Goal: Task Accomplishment & Management: Complete application form

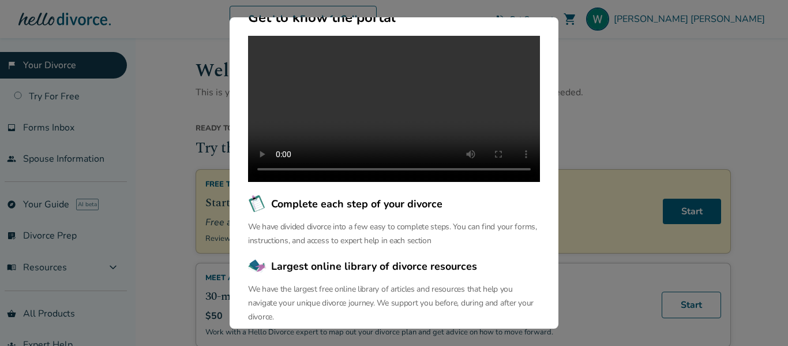
scroll to position [167, 0]
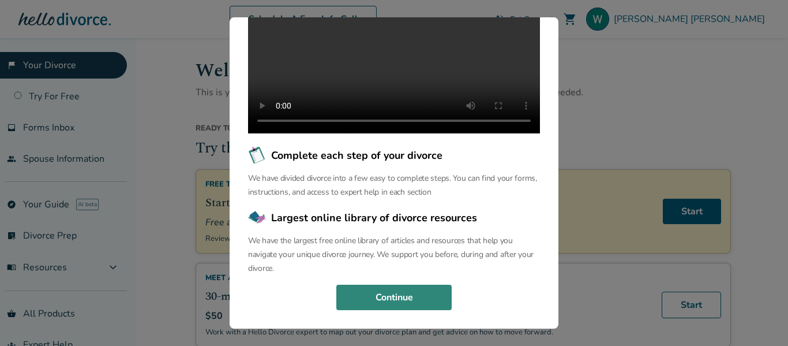
click at [407, 293] on button "Continue" at bounding box center [393, 296] width 115 height 25
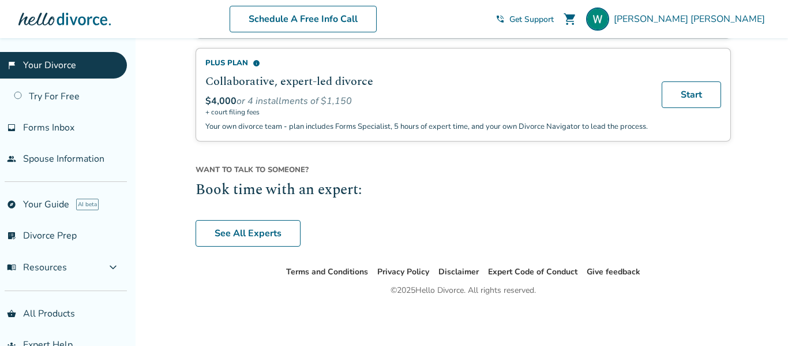
scroll to position [940, 0]
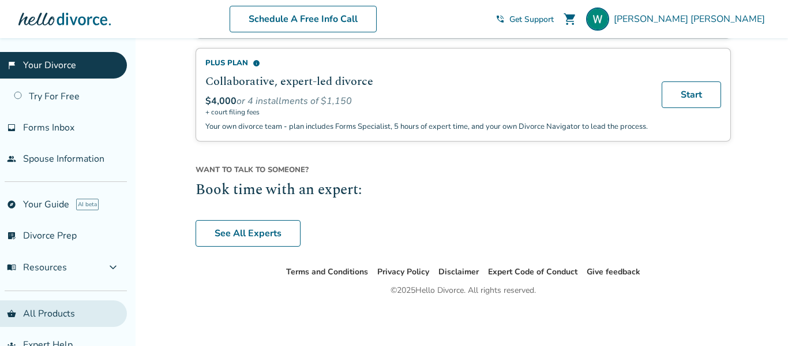
click at [57, 320] on link "shopping_basket All Products" at bounding box center [63, 313] width 127 height 27
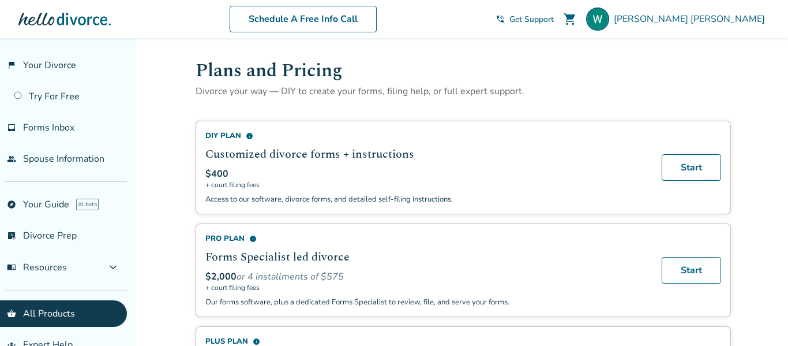
click at [0, 300] on link "shopping_basket All Products" at bounding box center [63, 313] width 127 height 27
click at [55, 93] on link "Try For Free" at bounding box center [63, 96] width 127 height 27
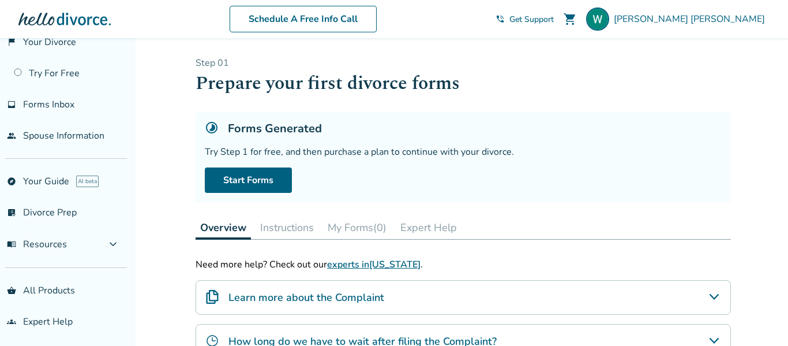
scroll to position [26, 0]
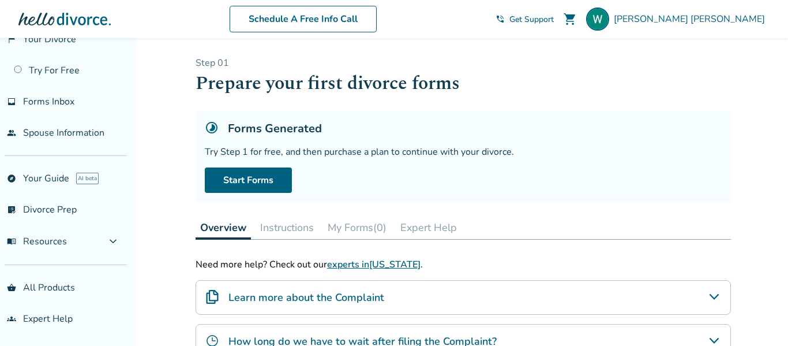
click at [609, 93] on h1 "Prepare your first divorce forms" at bounding box center [463, 83] width 535 height 28
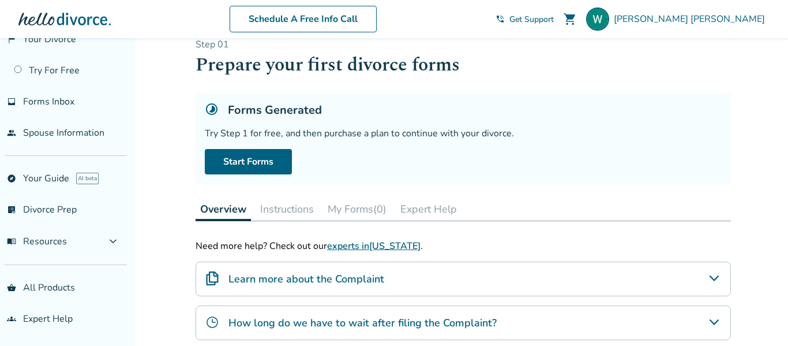
scroll to position [0, 0]
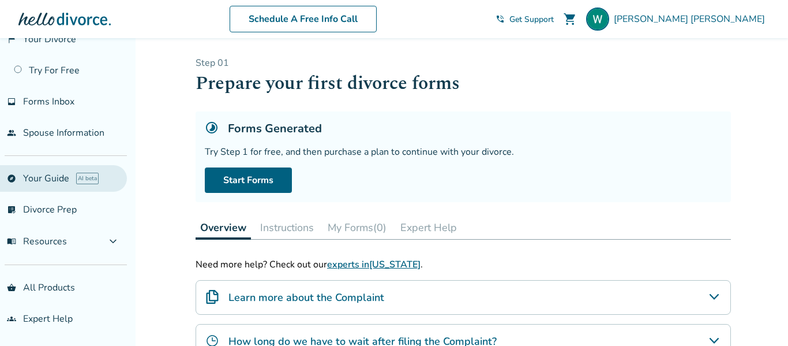
click at [35, 178] on link "explore Your Guide AI beta" at bounding box center [63, 178] width 127 height 27
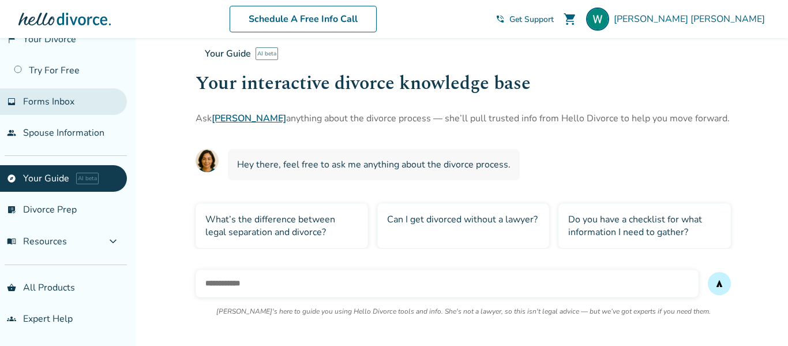
click at [85, 95] on link "inbox Forms Inbox" at bounding box center [63, 101] width 127 height 27
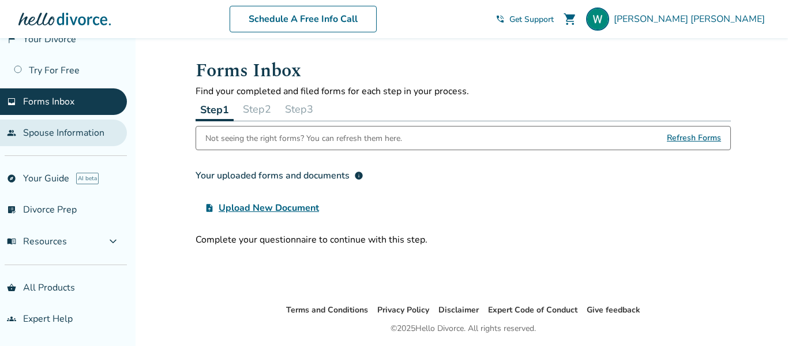
click at [76, 144] on link "people Spouse Information" at bounding box center [63, 132] width 127 height 27
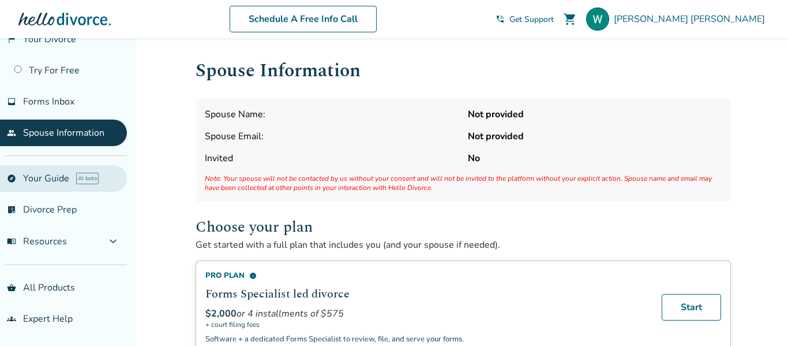
click at [61, 173] on link "explore Your Guide AI beta" at bounding box center [63, 178] width 127 height 27
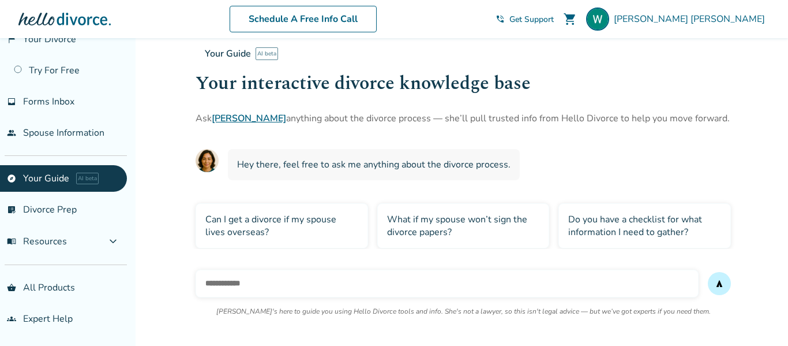
click at [423, 216] on div "What if my spouse won’t sign the divorce papers?" at bounding box center [463, 225] width 173 height 45
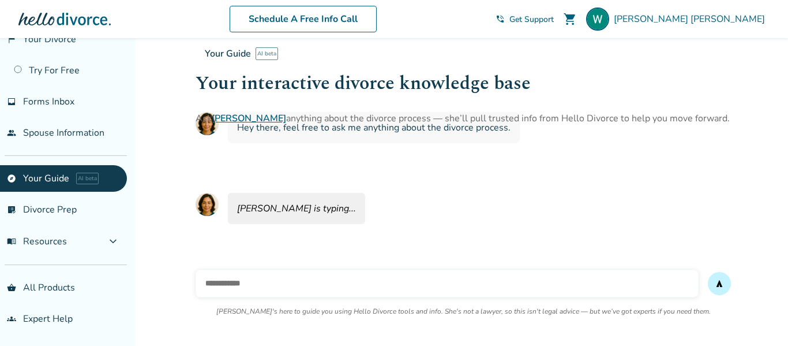
scroll to position [38, 0]
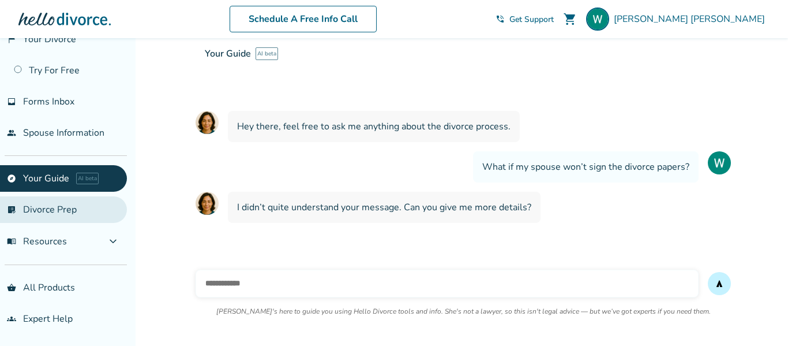
click at [30, 215] on link "list_alt_check Divorce Prep" at bounding box center [63, 209] width 127 height 27
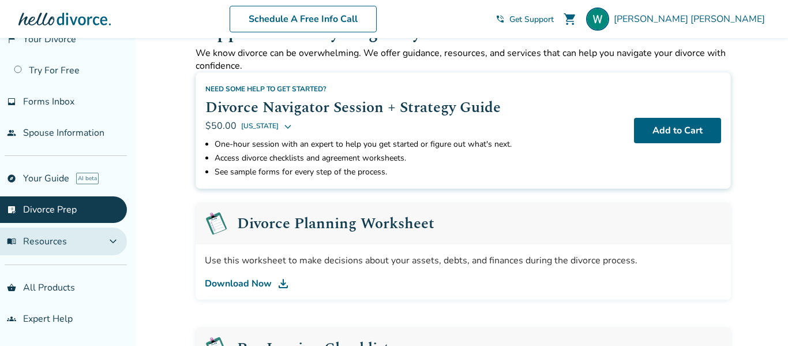
click at [34, 235] on span "menu_book Resources" at bounding box center [37, 241] width 60 height 13
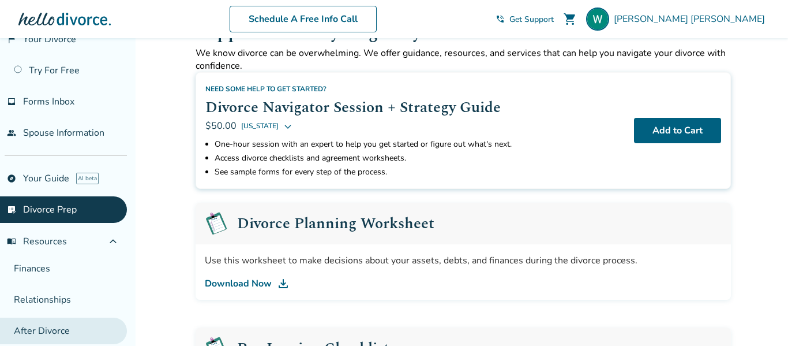
click at [55, 322] on link "After Divorce" at bounding box center [63, 330] width 127 height 27
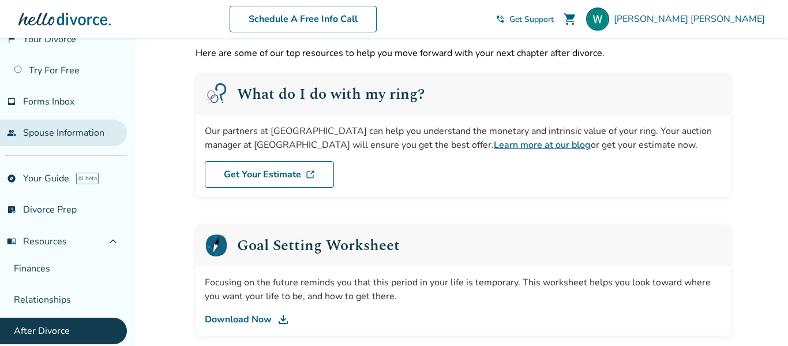
click at [75, 140] on link "people Spouse Information" at bounding box center [63, 132] width 127 height 27
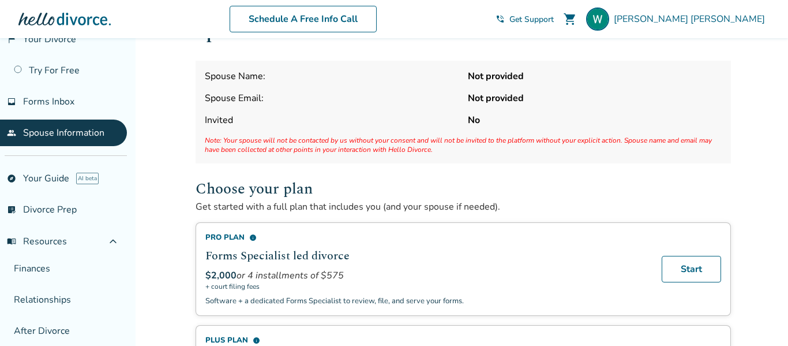
click at [73, 39] on div "Schedule A Free Info Call [PERSON_NAME] shopping_cart phone_in_talk Get Support…" at bounding box center [394, 19] width 770 height 45
click at [59, 37] on div "Schedule A Free Info Call [PERSON_NAME] shopping_cart phone_in_talk Get Support…" at bounding box center [394, 19] width 770 height 45
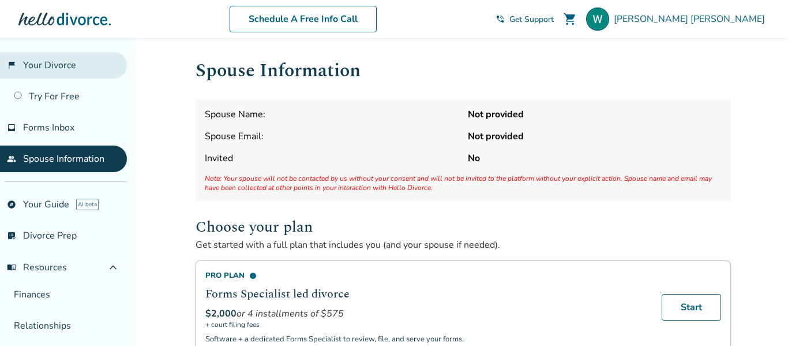
click at [58, 63] on link "flag_2 Your Divorce" at bounding box center [63, 65] width 127 height 27
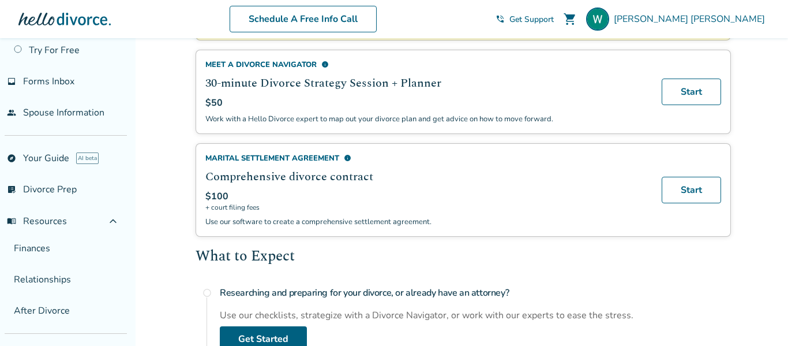
scroll to position [218, 0]
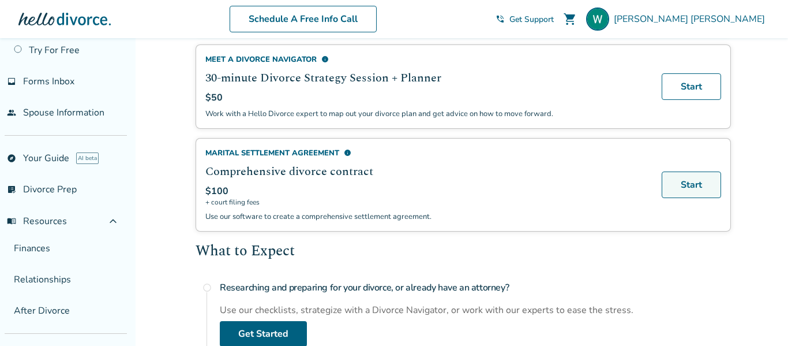
click at [695, 185] on link "Start" at bounding box center [691, 184] width 59 height 27
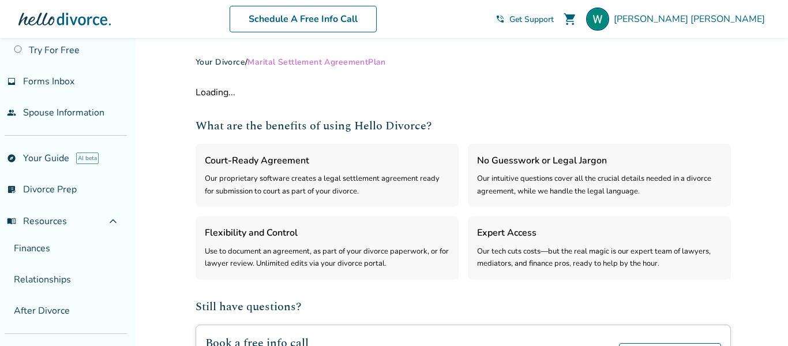
select select "***"
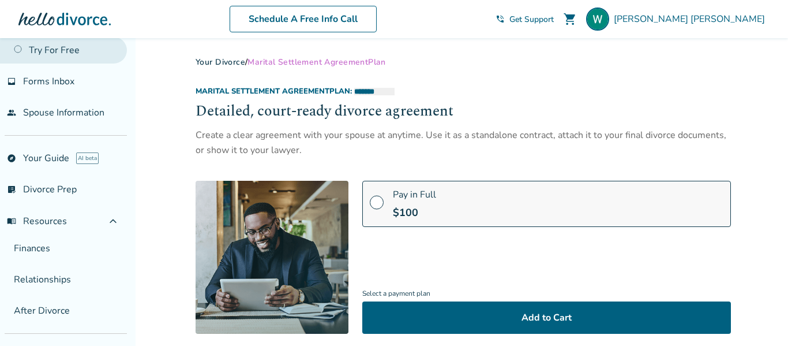
click at [125, 57] on link "Try For Free" at bounding box center [63, 50] width 127 height 27
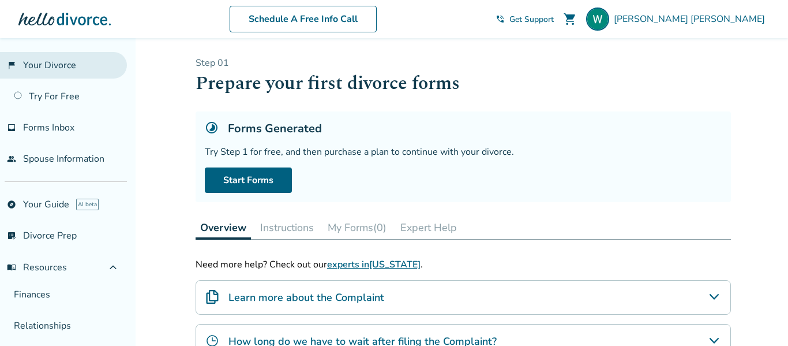
click at [62, 58] on link "flag_2 Your Divorce" at bounding box center [63, 65] width 127 height 27
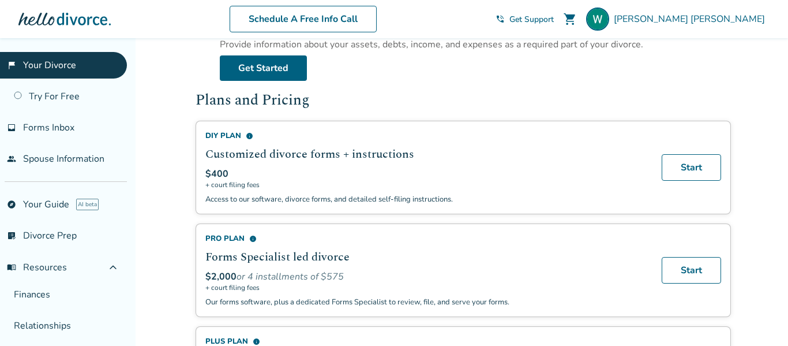
scroll to position [654, 0]
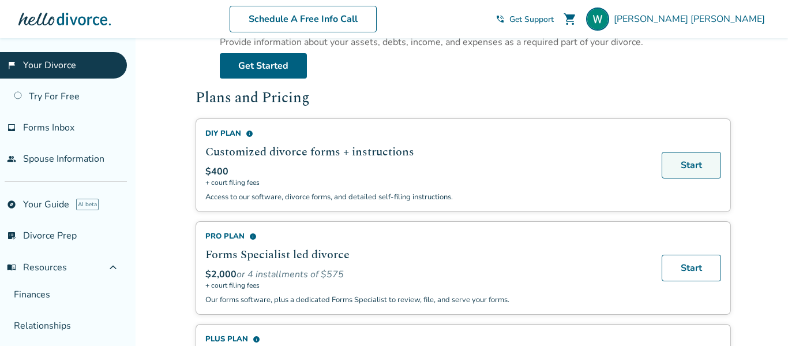
click at [675, 172] on link "Start" at bounding box center [691, 165] width 59 height 27
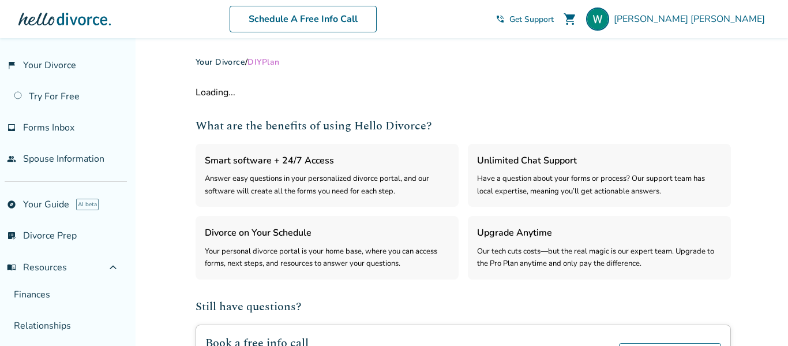
select select "***"
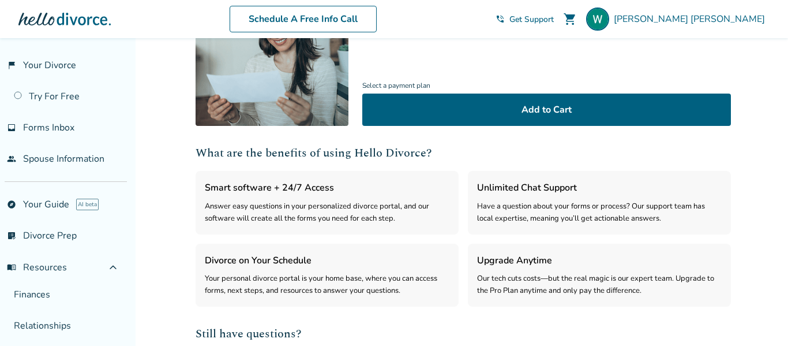
scroll to position [209, 0]
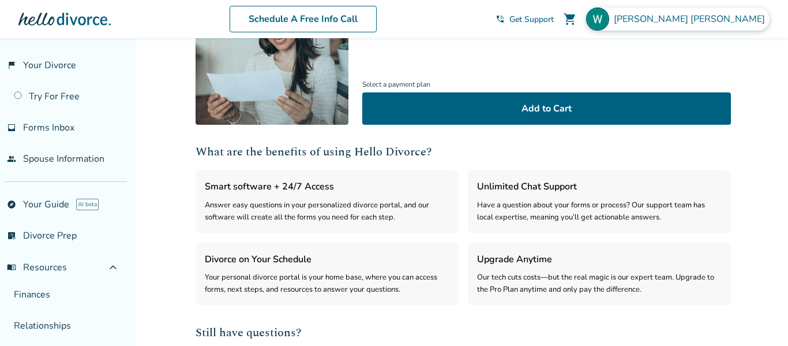
click at [737, 23] on span "[PERSON_NAME]" at bounding box center [692, 19] width 156 height 13
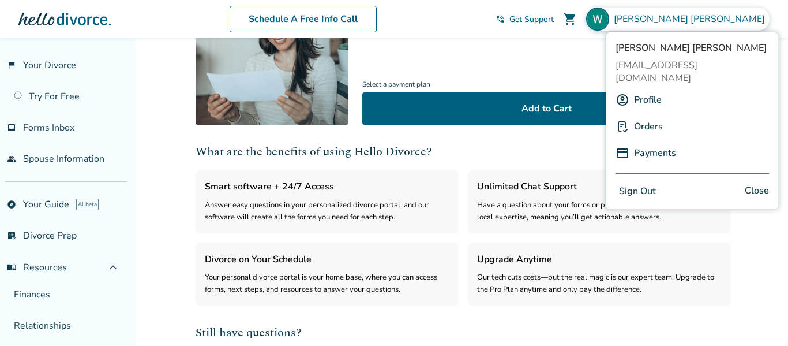
click at [633, 183] on button "Sign Out" at bounding box center [638, 191] width 44 height 17
